Goal: Task Accomplishment & Management: Manage account settings

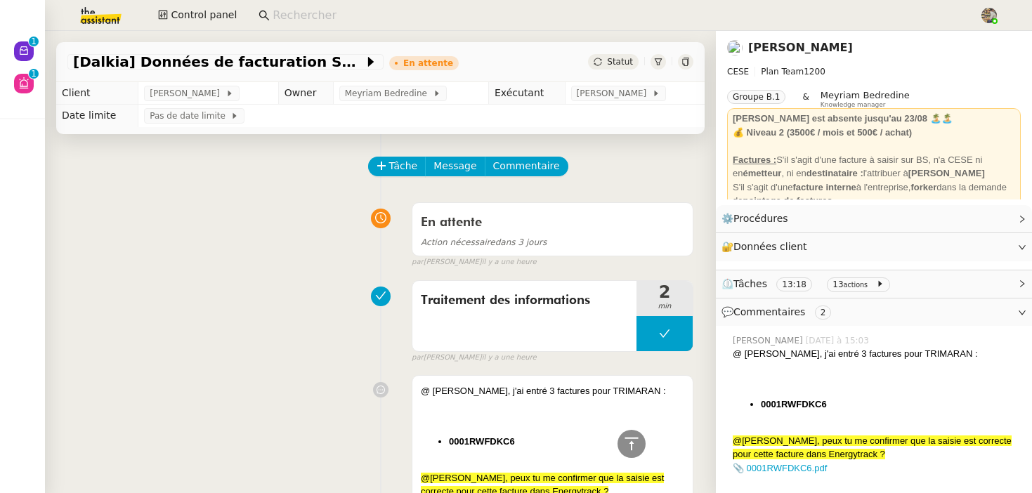
scroll to position [549, 0]
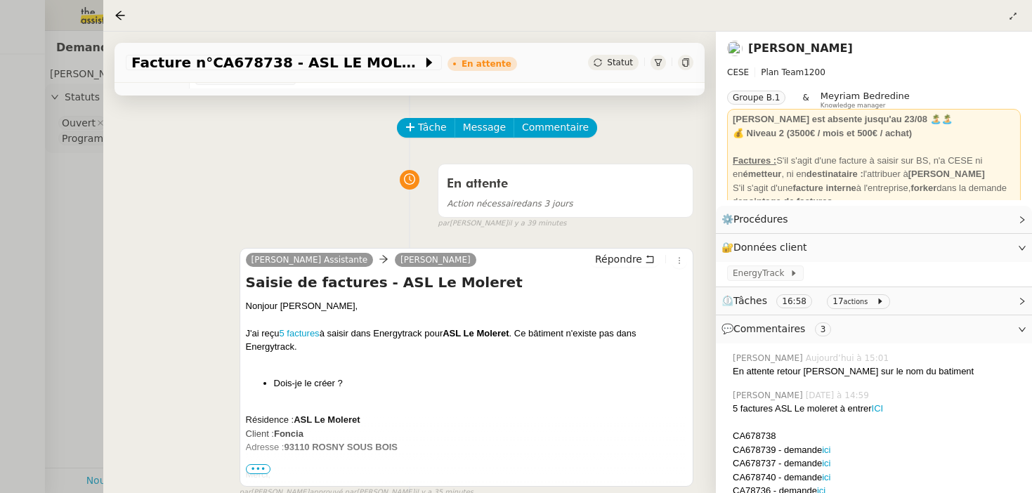
scroll to position [185, 0]
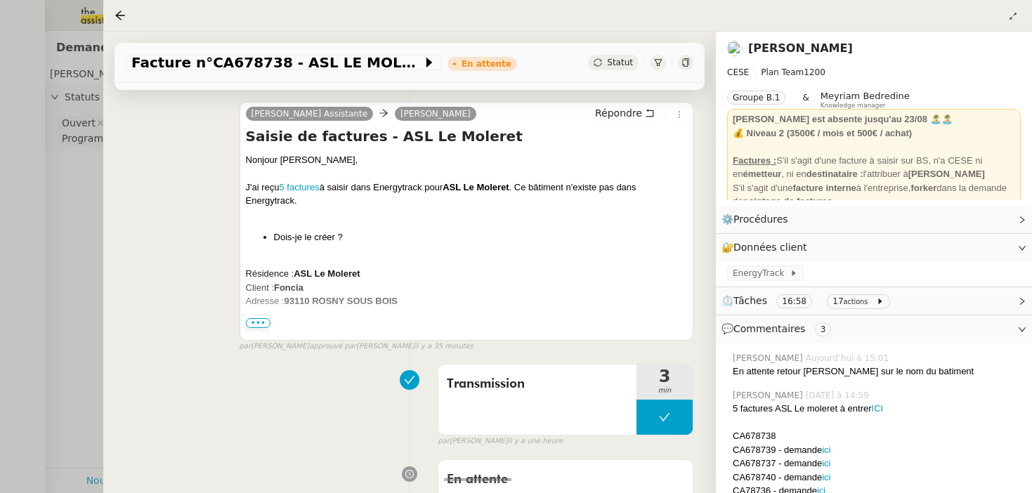
click at [266, 327] on span "•••" at bounding box center [258, 323] width 25 height 10
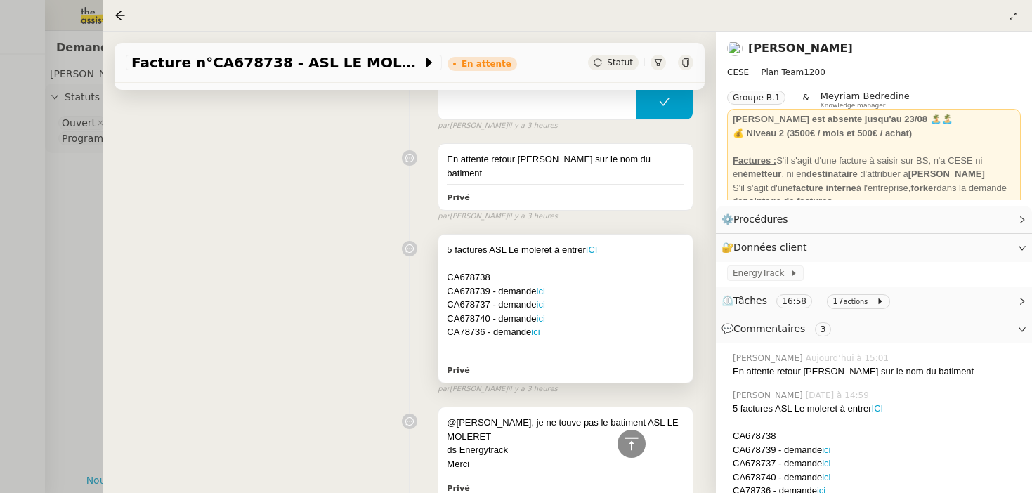
scroll to position [0, 0]
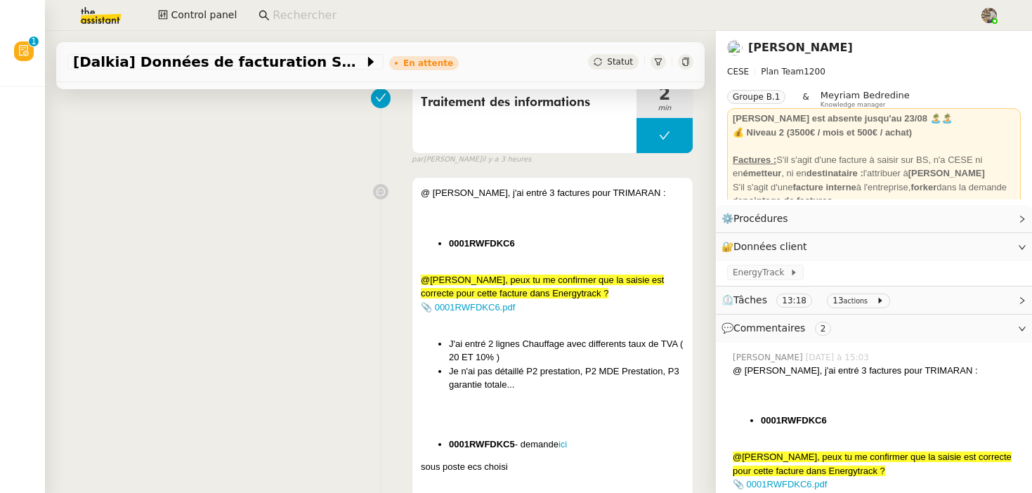
scroll to position [318, 0]
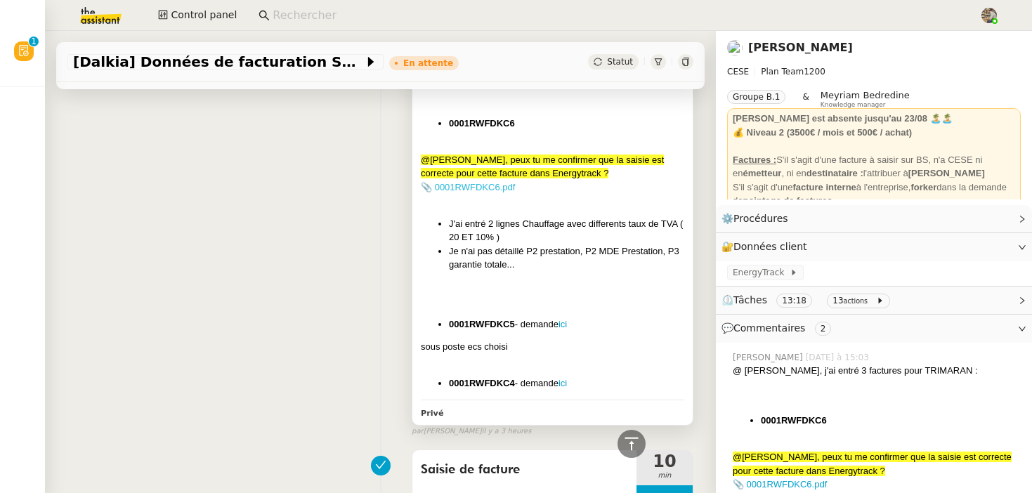
click at [490, 190] on link "📎 0001RWFDKC6.pdf" at bounding box center [468, 187] width 94 height 11
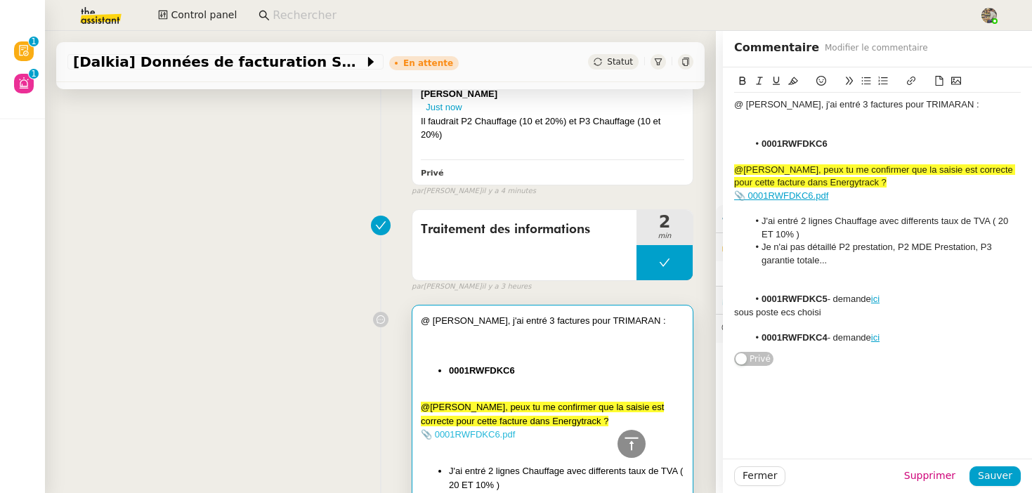
scroll to position [566, 0]
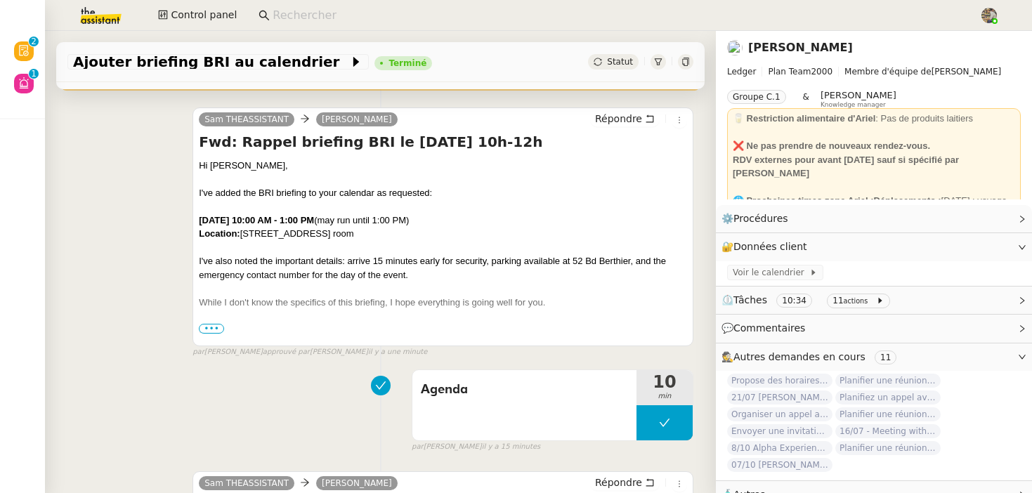
scroll to position [750, 0]
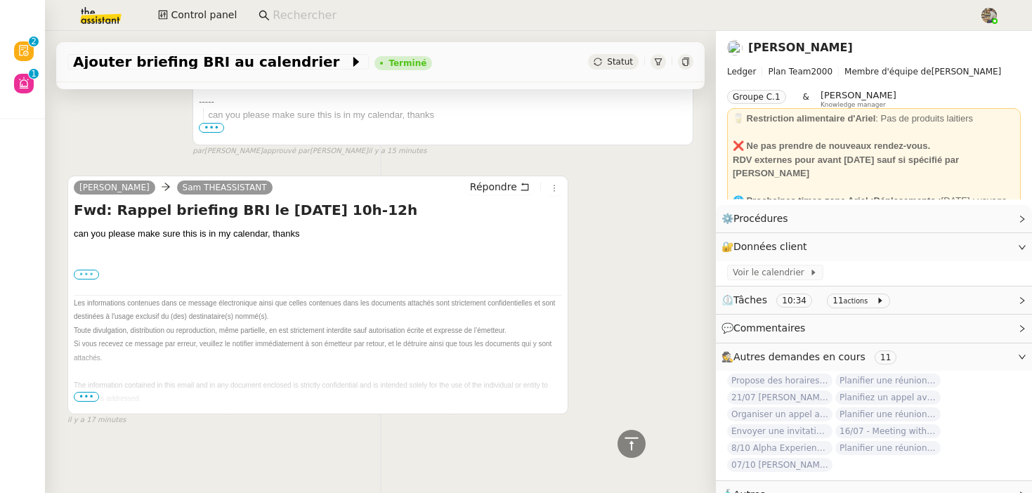
click at [86, 272] on label "•••" at bounding box center [86, 275] width 25 height 10
click at [0, 0] on input "•••" at bounding box center [0, 0] width 0 height 0
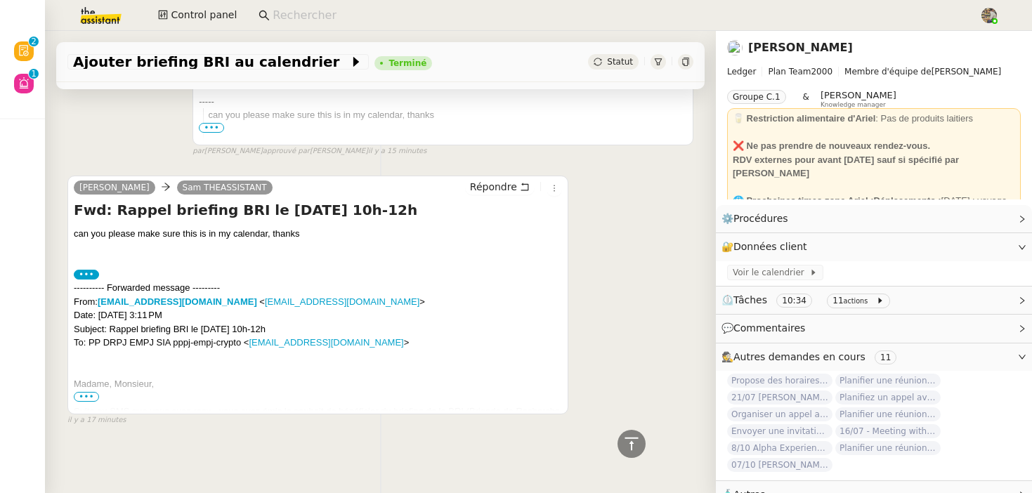
click at [84, 399] on span "•••" at bounding box center [86, 397] width 25 height 10
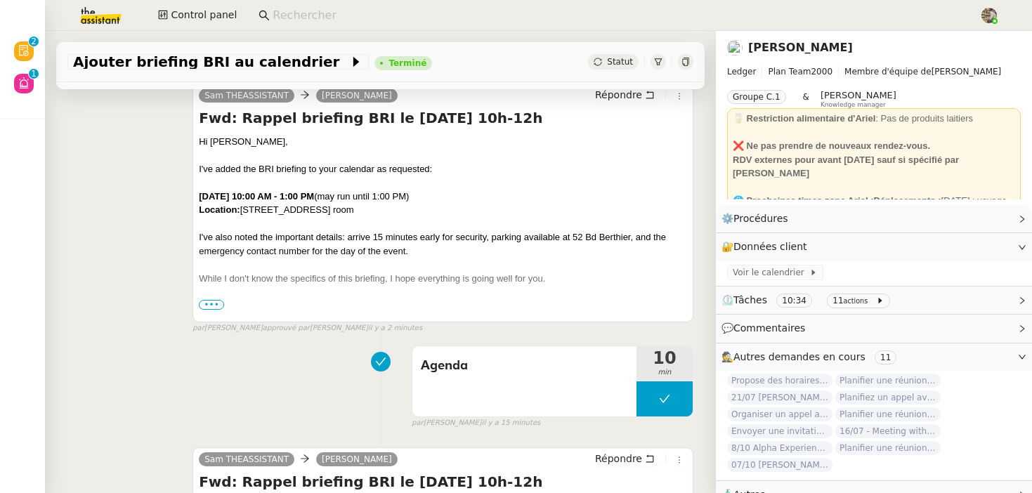
scroll to position [207, 0]
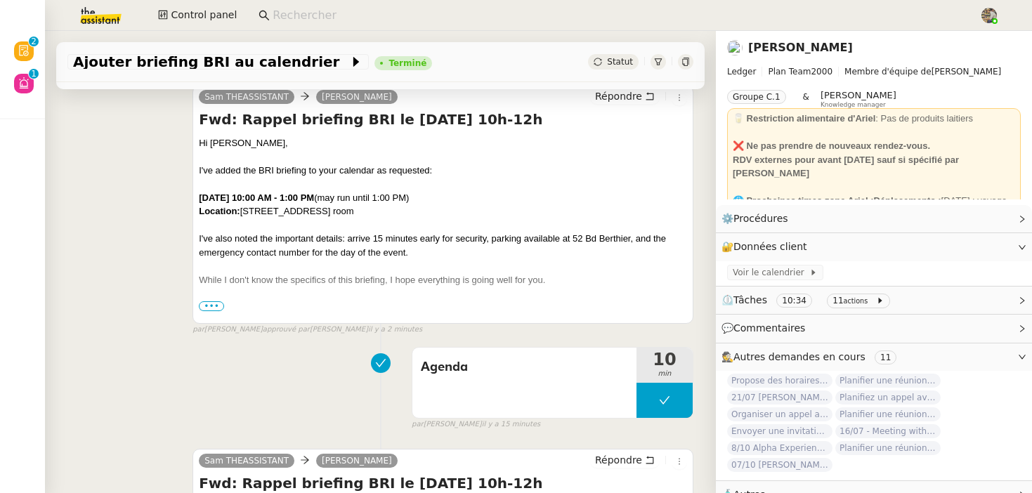
click at [219, 302] on span "•••" at bounding box center [211, 306] width 25 height 10
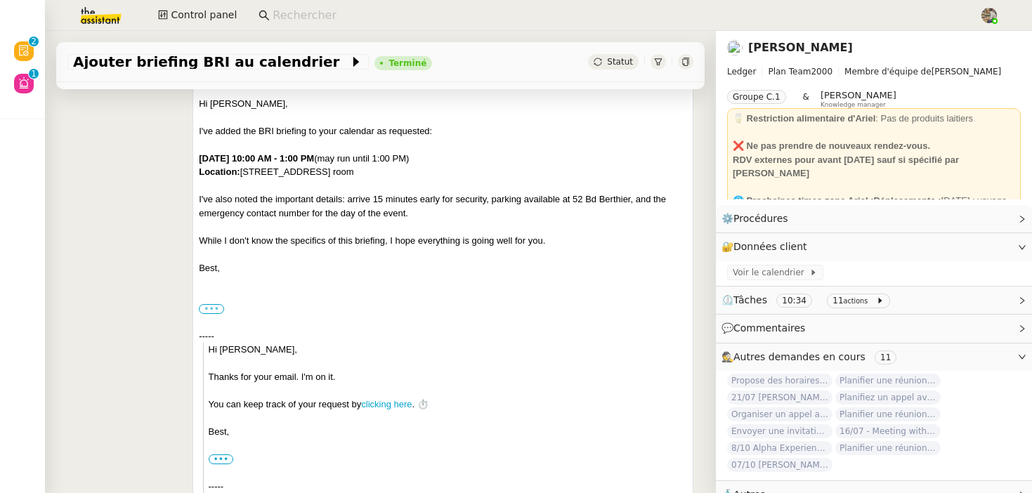
scroll to position [225, 0]
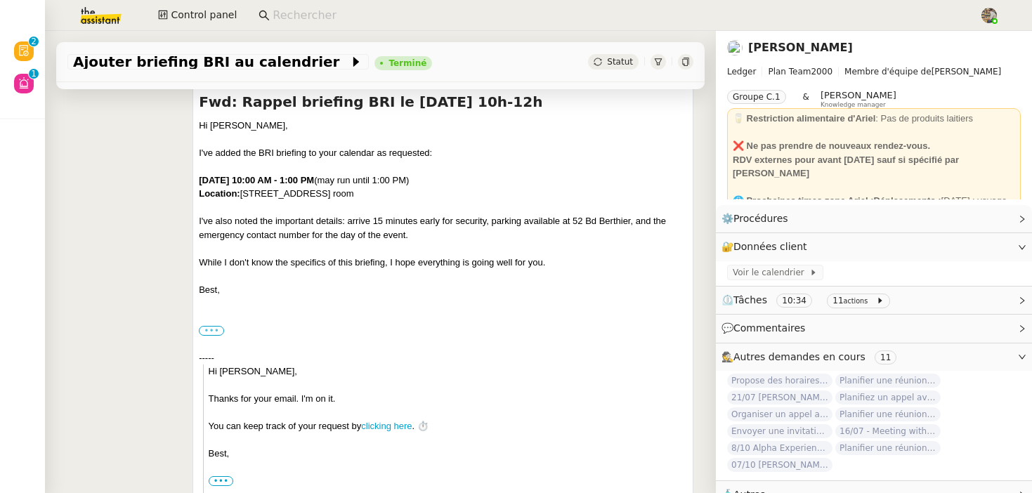
click at [209, 327] on label "•••" at bounding box center [211, 331] width 25 height 10
click at [0, 0] on input "•••" at bounding box center [0, 0] width 0 height 0
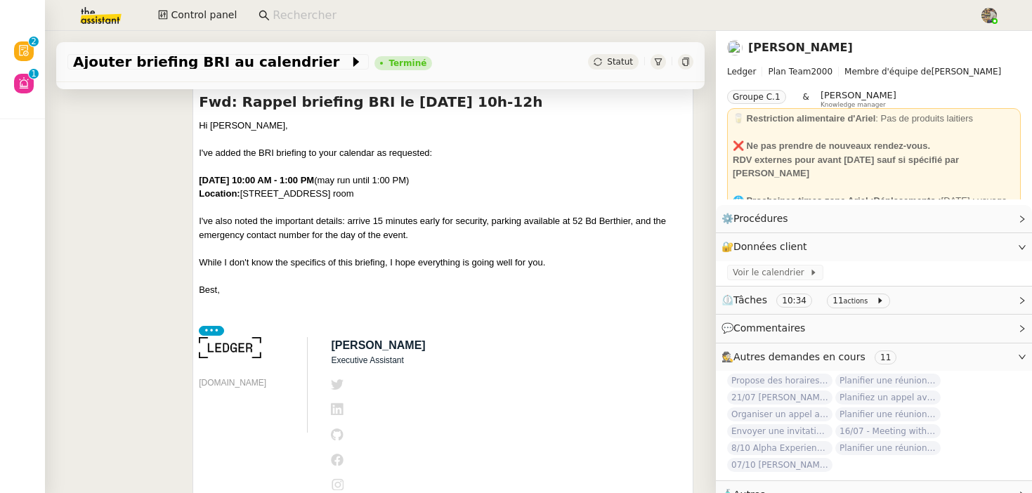
click at [209, 327] on label "•••" at bounding box center [211, 331] width 25 height 10
click at [0, 0] on input "•••" at bounding box center [0, 0] width 0 height 0
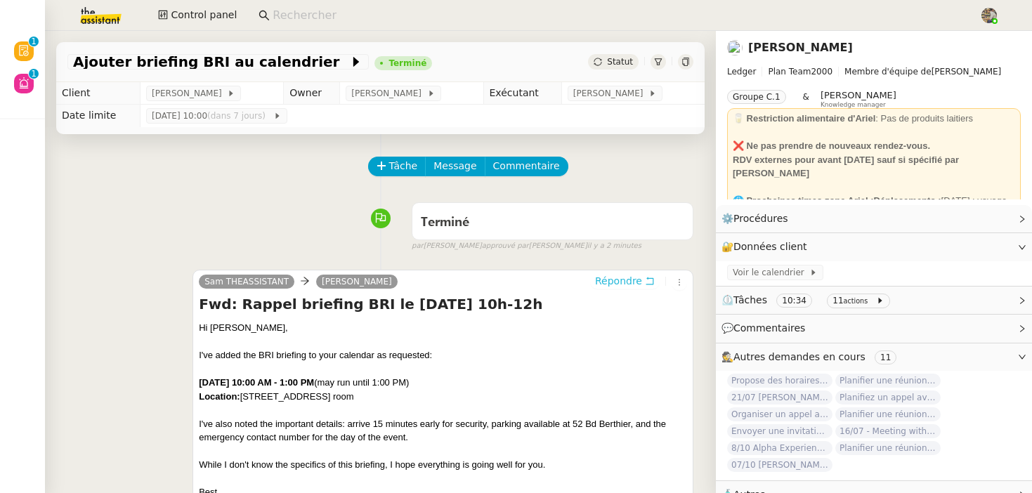
scroll to position [189, 0]
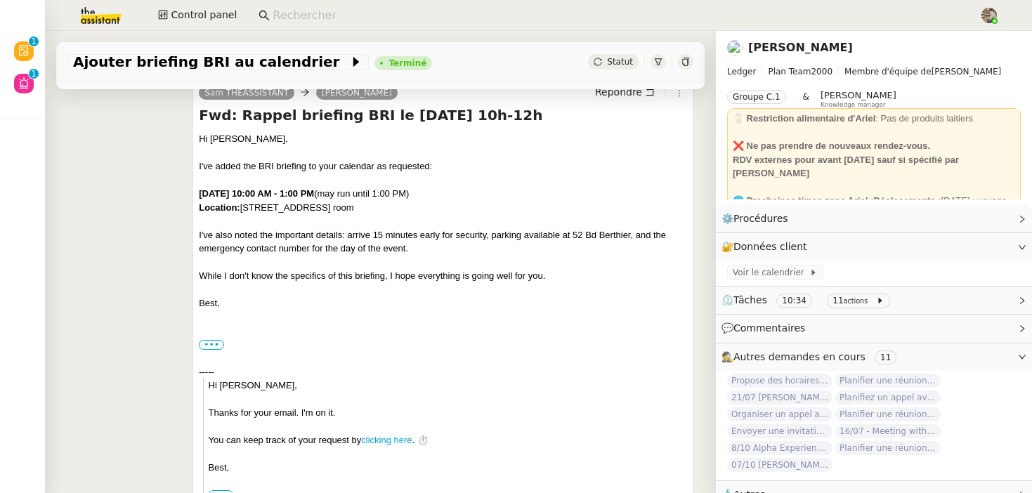
click at [404, 277] on div "While I don't know the specifics of this briefing, I hope everything is going w…" at bounding box center [443, 276] width 488 height 14
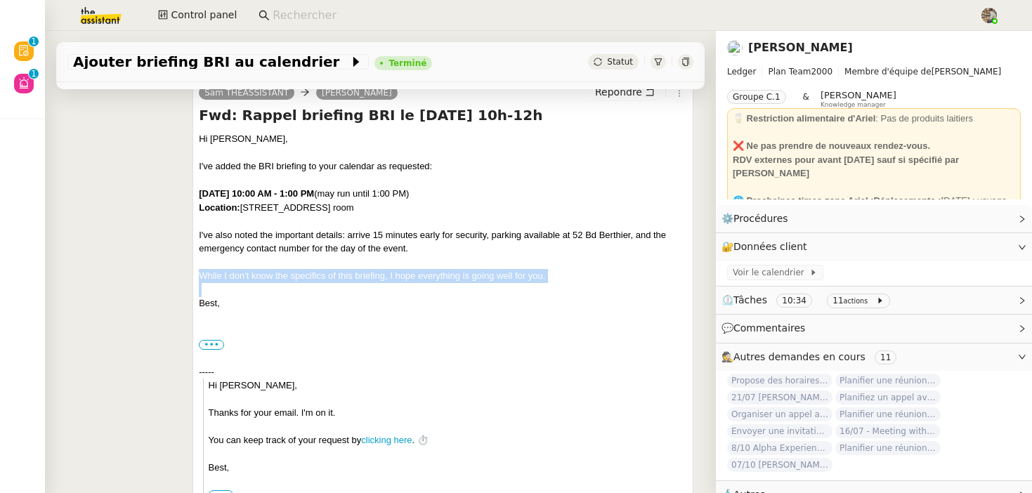
click at [404, 277] on div "While I don't know the specifics of this briefing, I hope everything is going w…" at bounding box center [443, 276] width 488 height 14
copy div "While I don't know the specifics of this briefing, I hope everything is going w…"
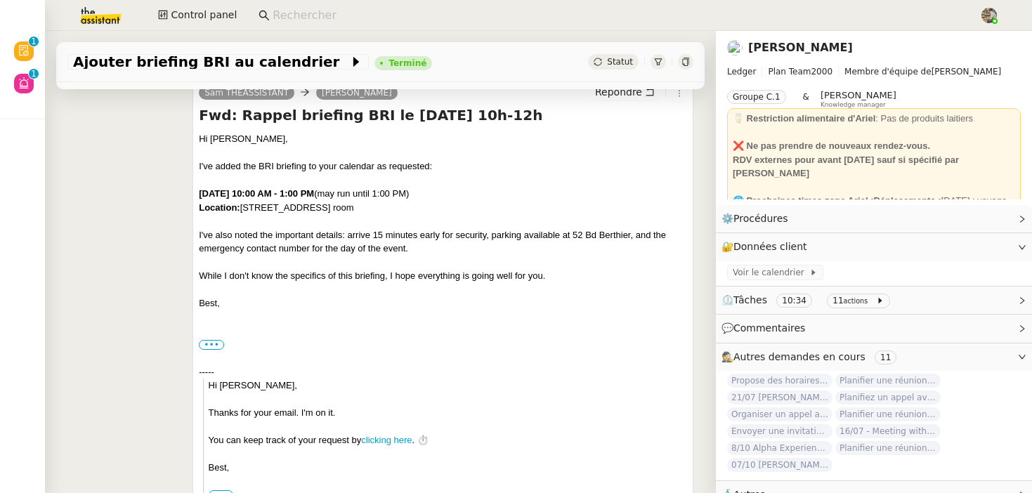
click at [453, 275] on div "While I don't know the specifics of this briefing, I hope everything is going w…" at bounding box center [443, 276] width 488 height 14
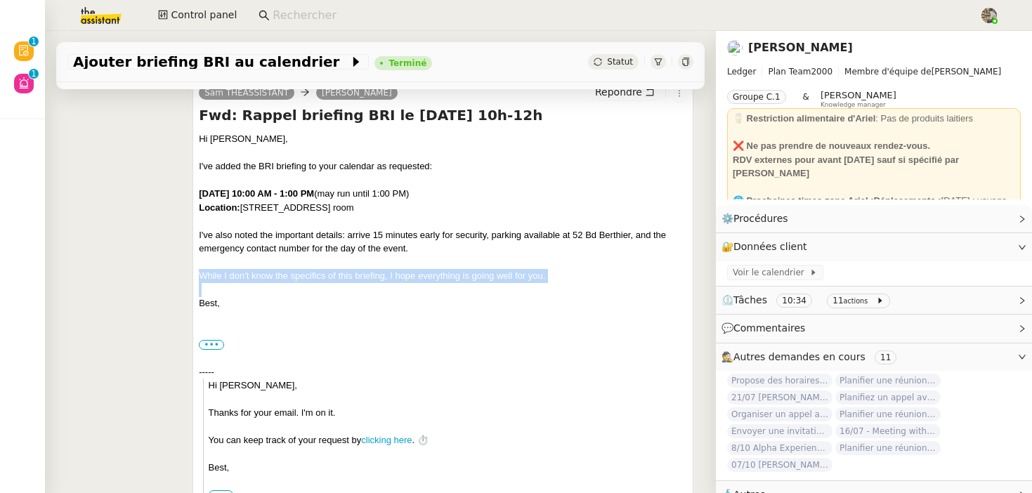
click at [453, 275] on div "While I don't know the specifics of this briefing, I hope everything is going w…" at bounding box center [443, 276] width 488 height 14
copy div "While I don't know the specifics of this briefing, I hope everything is going w…"
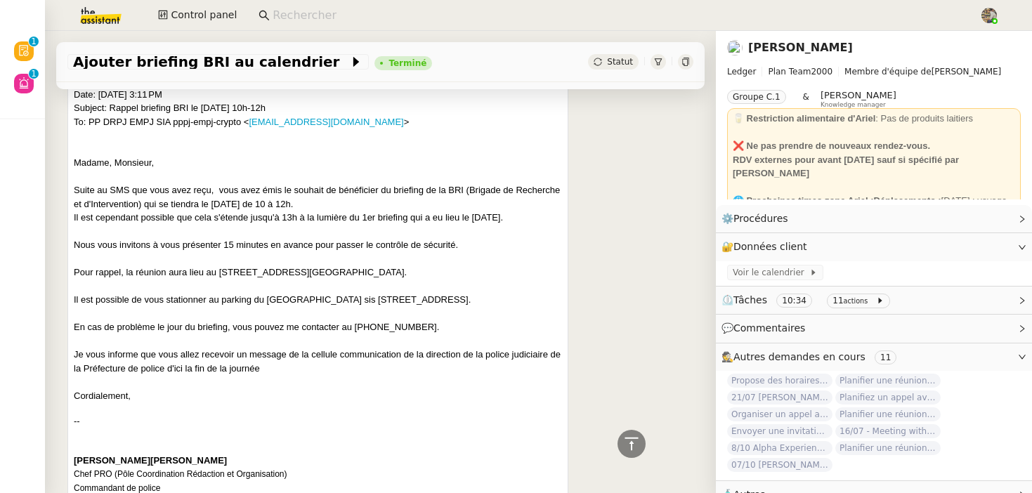
scroll to position [752, 0]
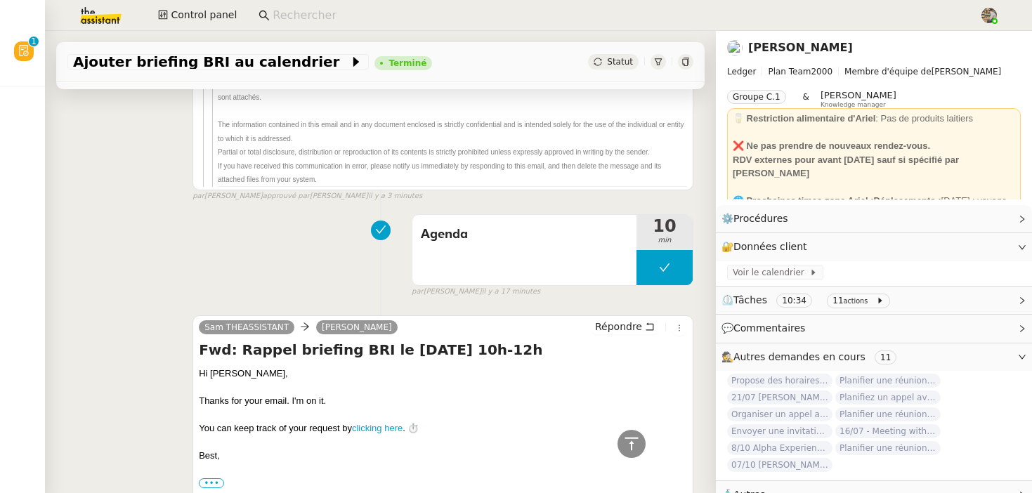
click at [689, 67] on div at bounding box center [685, 61] width 15 height 15
